Goal: Find specific fact: Find specific fact

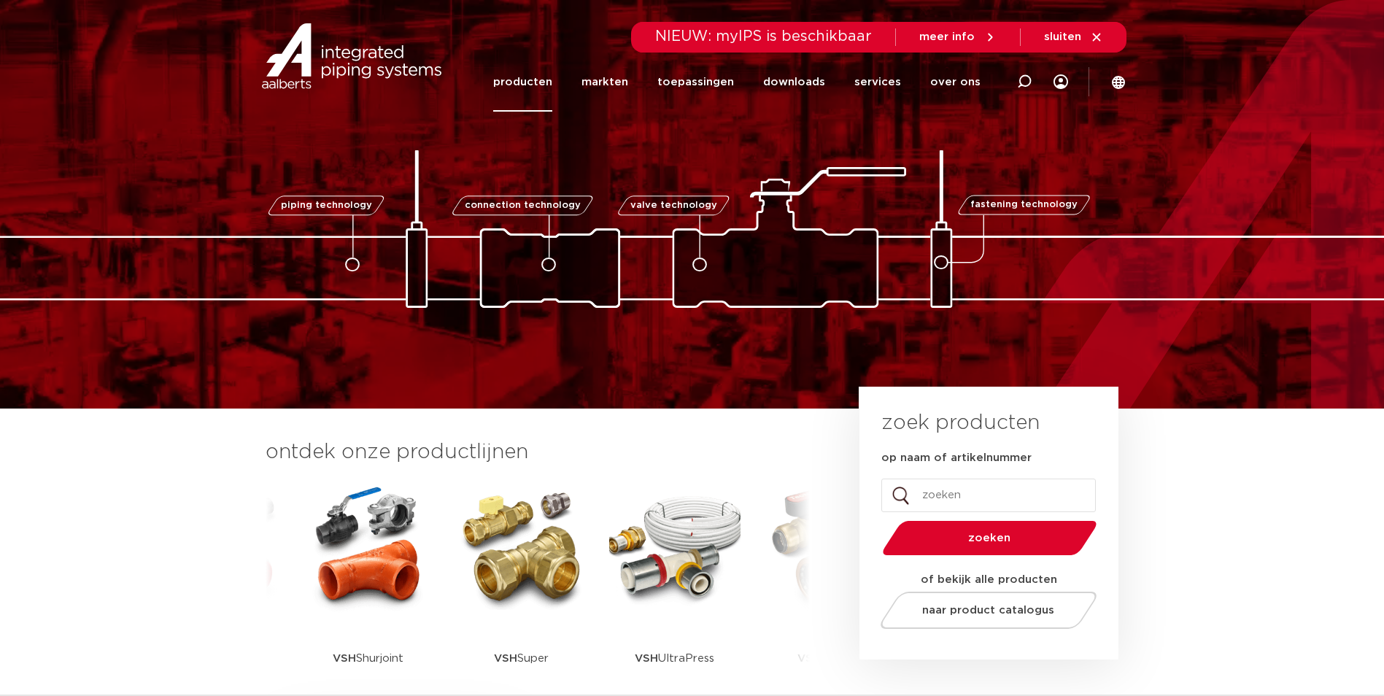
click at [544, 76] on link "producten" at bounding box center [522, 82] width 59 height 59
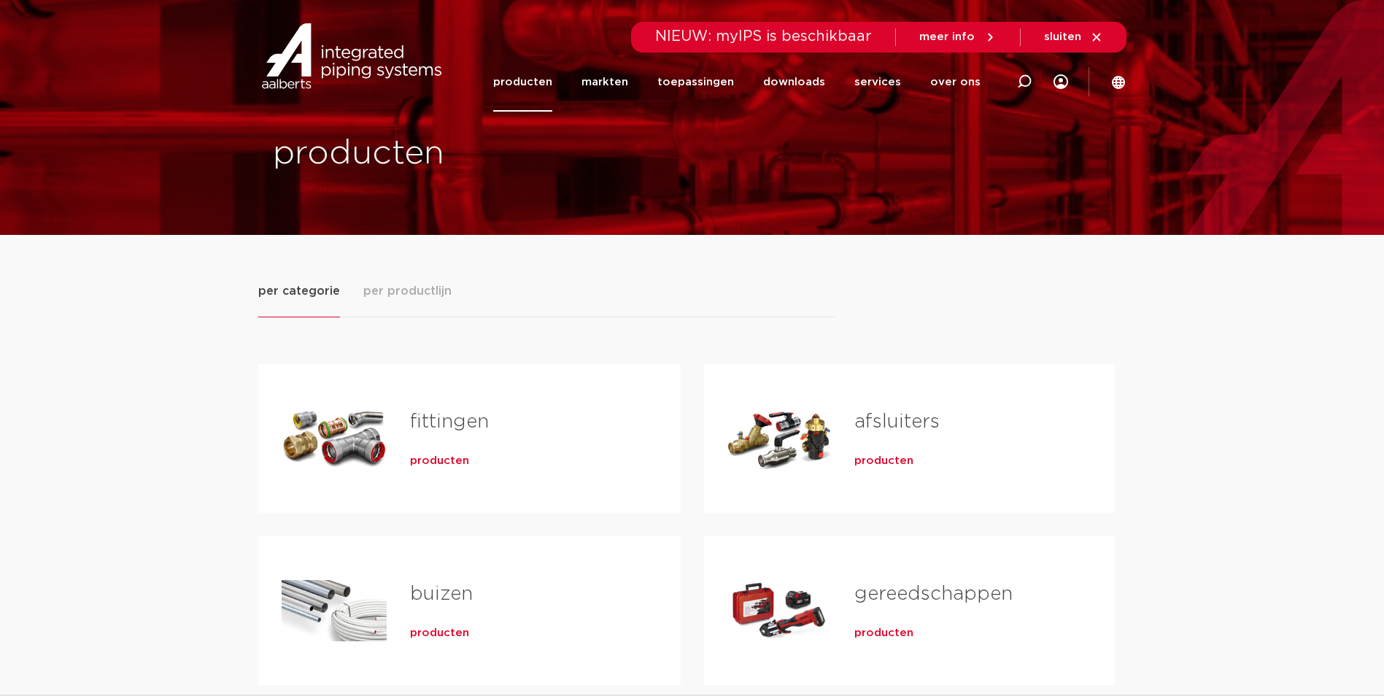
click at [363, 608] on div "Tabs. Open items met enter of spatie, sluit af met escape en navigeer met de pi…" at bounding box center [334, 610] width 105 height 102
click at [435, 634] on span "producten" at bounding box center [439, 633] width 59 height 15
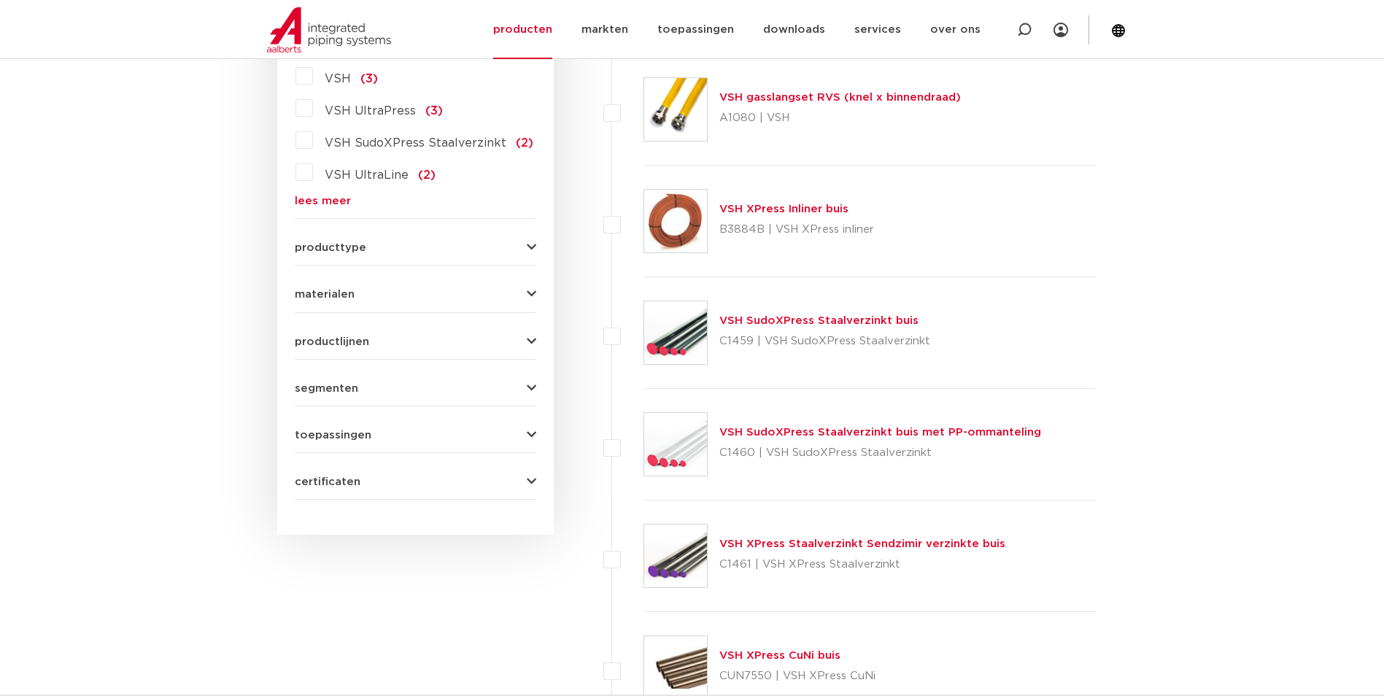
scroll to position [511, 0]
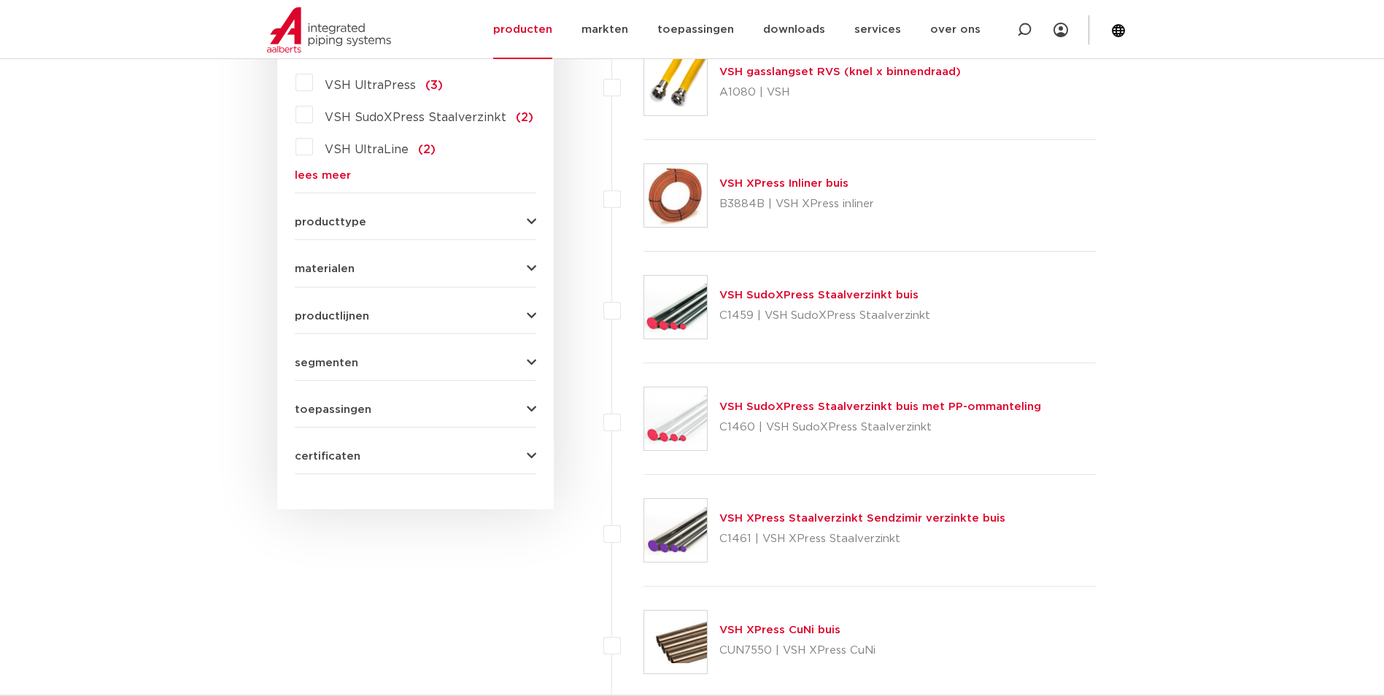
click at [742, 514] on link "VSH XPress Staalverzinkt Sendzimir verzinkte buis" at bounding box center [862, 518] width 286 height 11
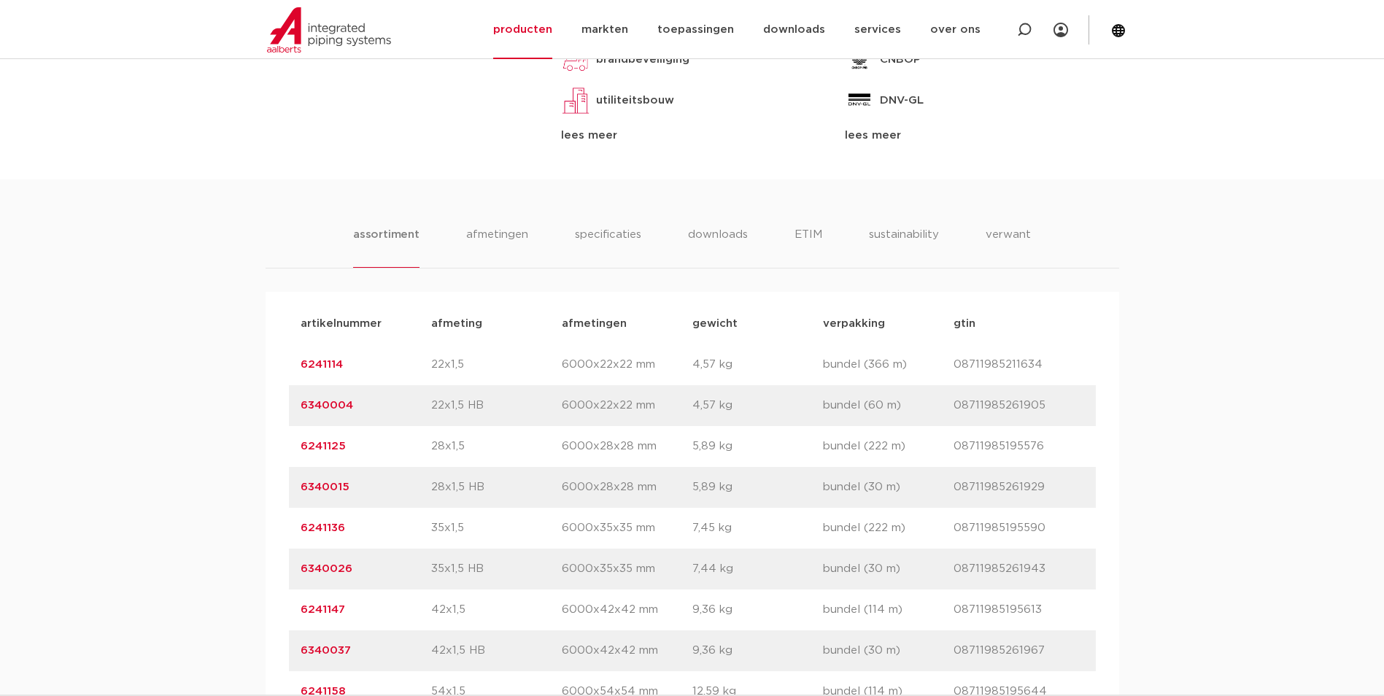
scroll to position [802, 0]
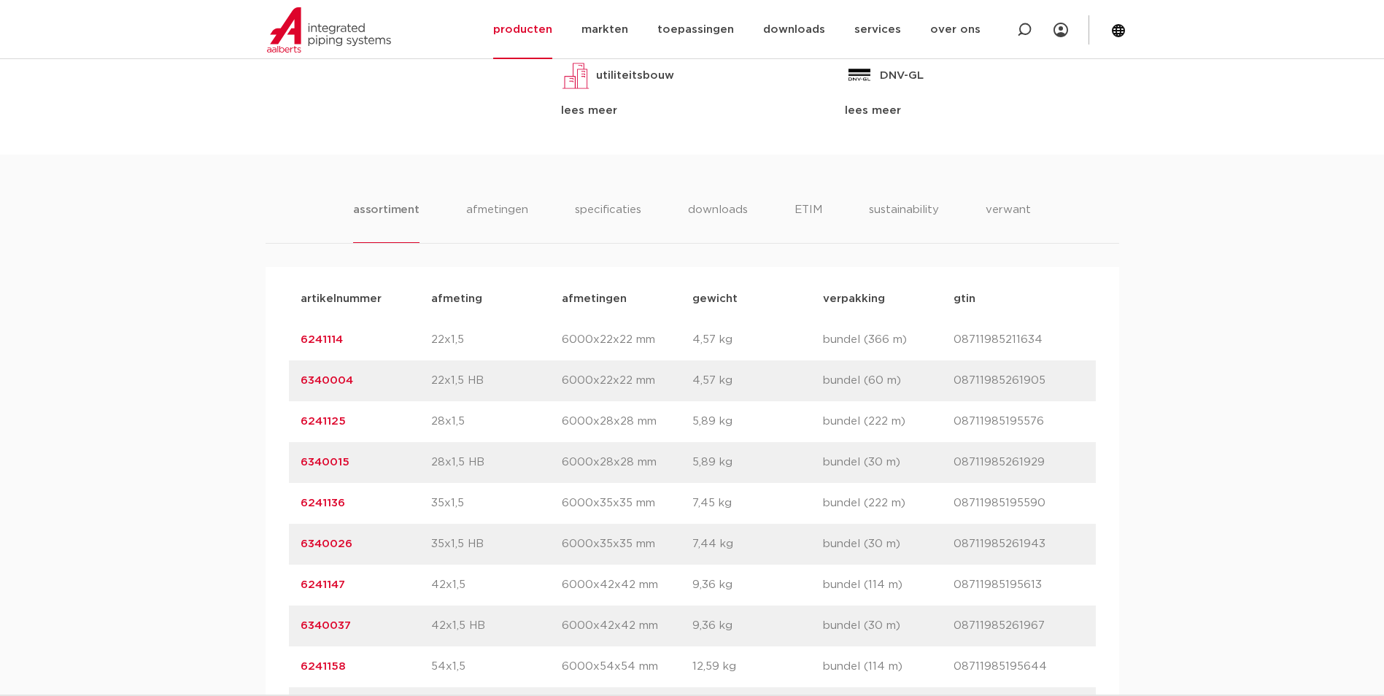
drag, startPoint x: 352, startPoint y: 418, endPoint x: 296, endPoint y: 412, distance: 55.7
click at [296, 412] on div "artikelnummer 6241125 afmeting 28x1,5 afmetingen 6000x28x28 mm gewicht 5,89 kg …" at bounding box center [692, 421] width 807 height 41
copy link "6241125"
